Goal: Task Accomplishment & Management: Complete application form

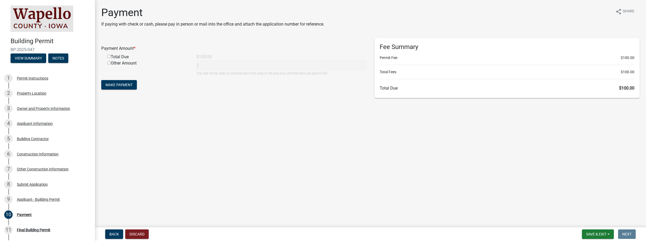
click at [110, 55] on input "radio" at bounding box center [108, 56] width 3 height 3
radio input "true"
type input "100"
click at [125, 87] on button "Make Payment" at bounding box center [119, 84] width 36 height 9
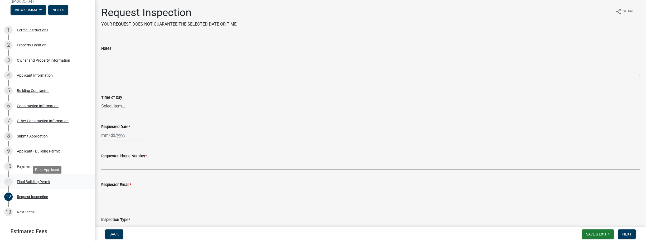
scroll to position [51, 0]
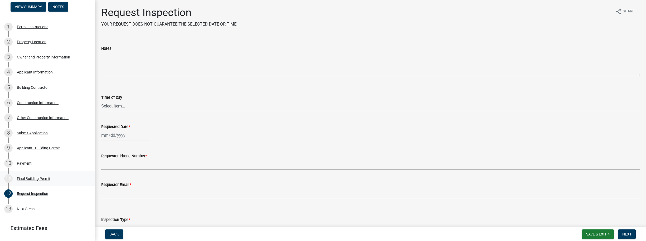
click at [24, 179] on div "Final Building Permit" at bounding box center [33, 179] width 33 height 4
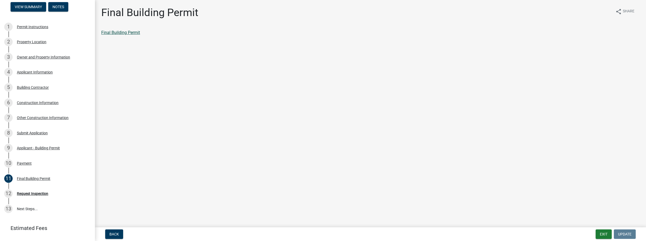
click at [116, 32] on link "Final Building Permit" at bounding box center [120, 32] width 39 height 5
